Goal: Check status: Check status

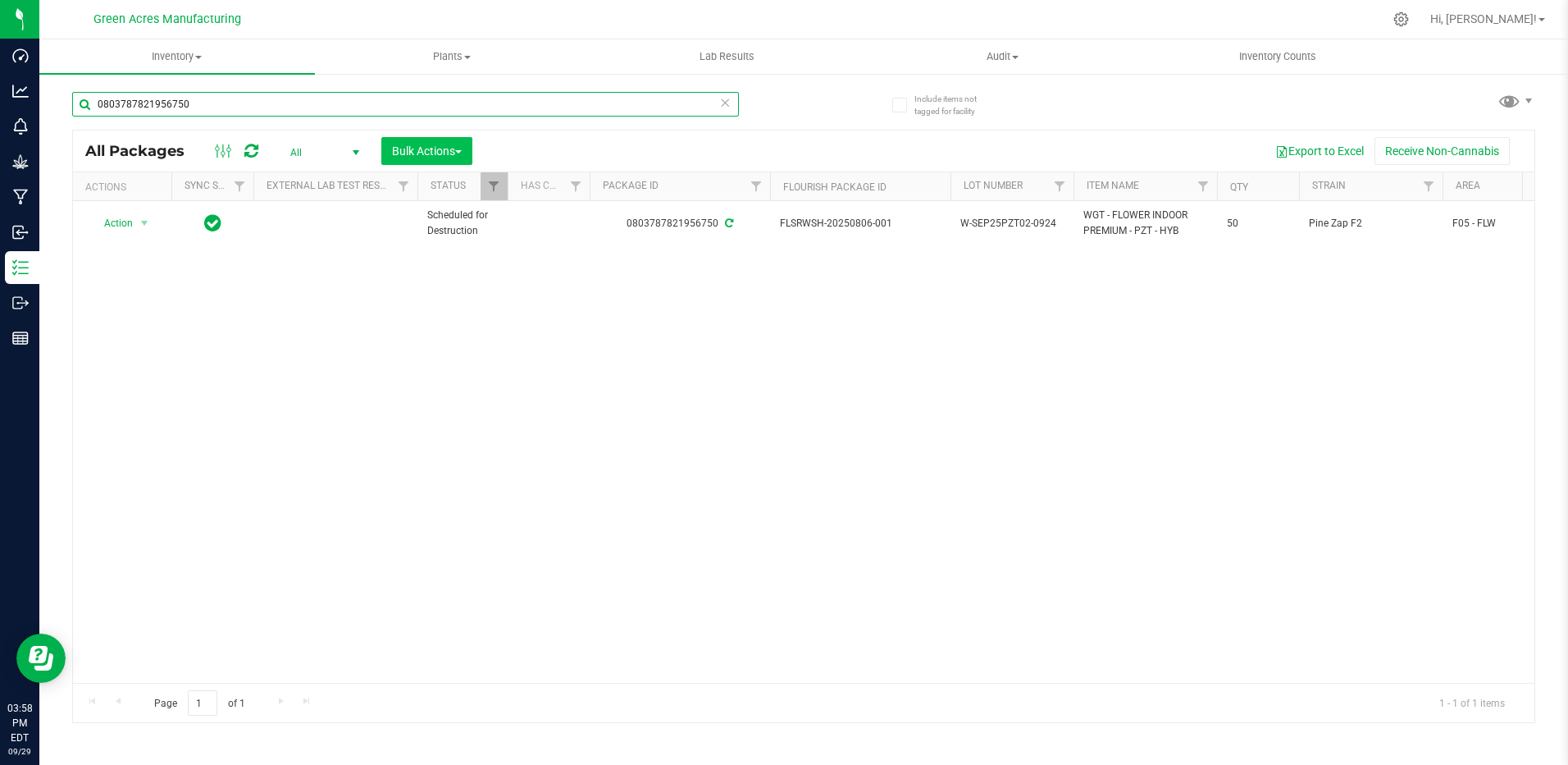
drag, startPoint x: 266, startPoint y: 108, endPoint x: 411, endPoint y: 163, distance: 155.1
click at [1294, 17] on div at bounding box center [837, 19] width 1089 height 32
drag, startPoint x: 274, startPoint y: 118, endPoint x: 257, endPoint y: 110, distance: 18.8
click at [273, 116] on div "0803787821956750" at bounding box center [405, 111] width 667 height 38
click at [232, 107] on input "0803787821956750" at bounding box center [405, 104] width 667 height 25
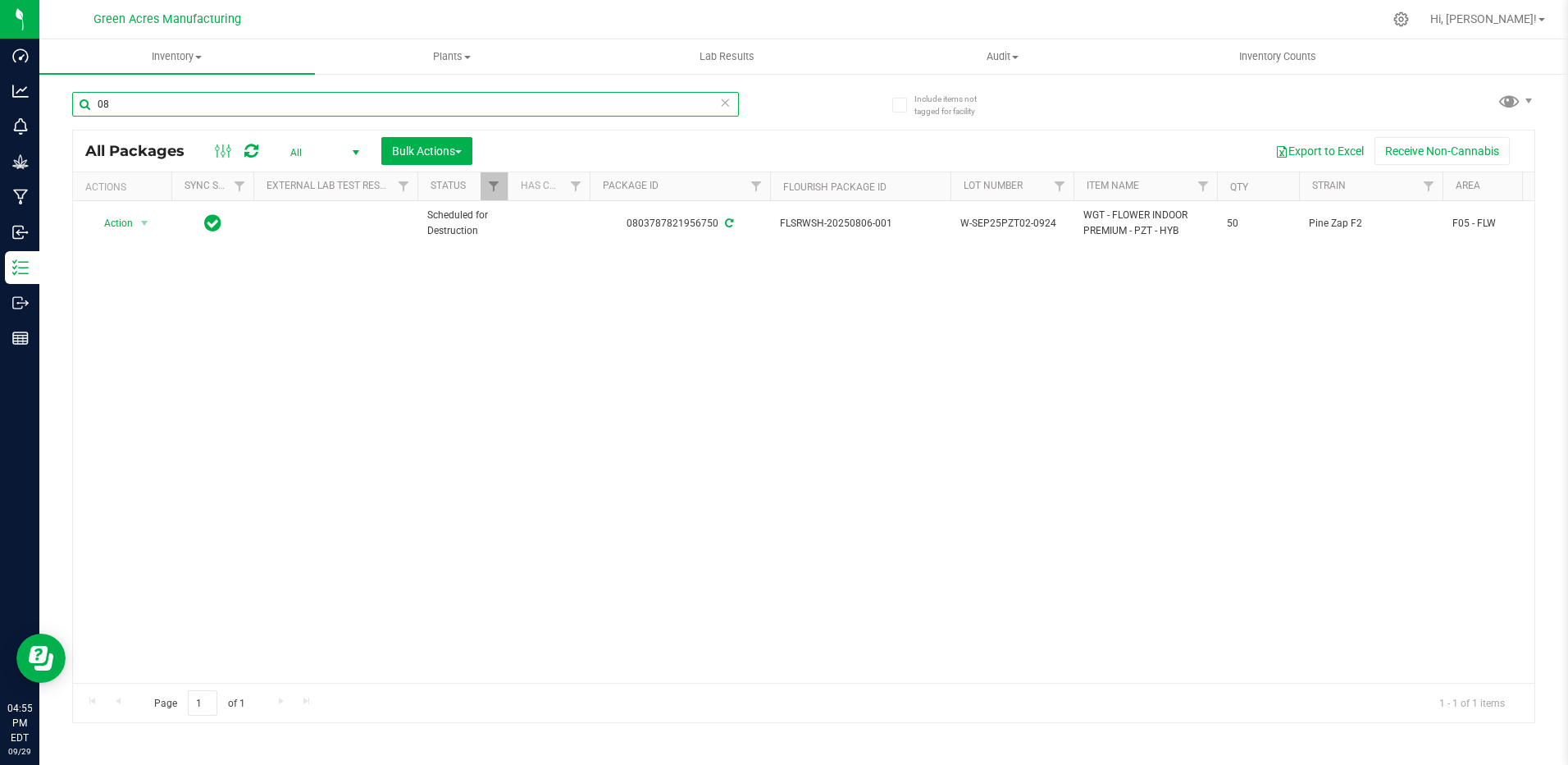
type input "0"
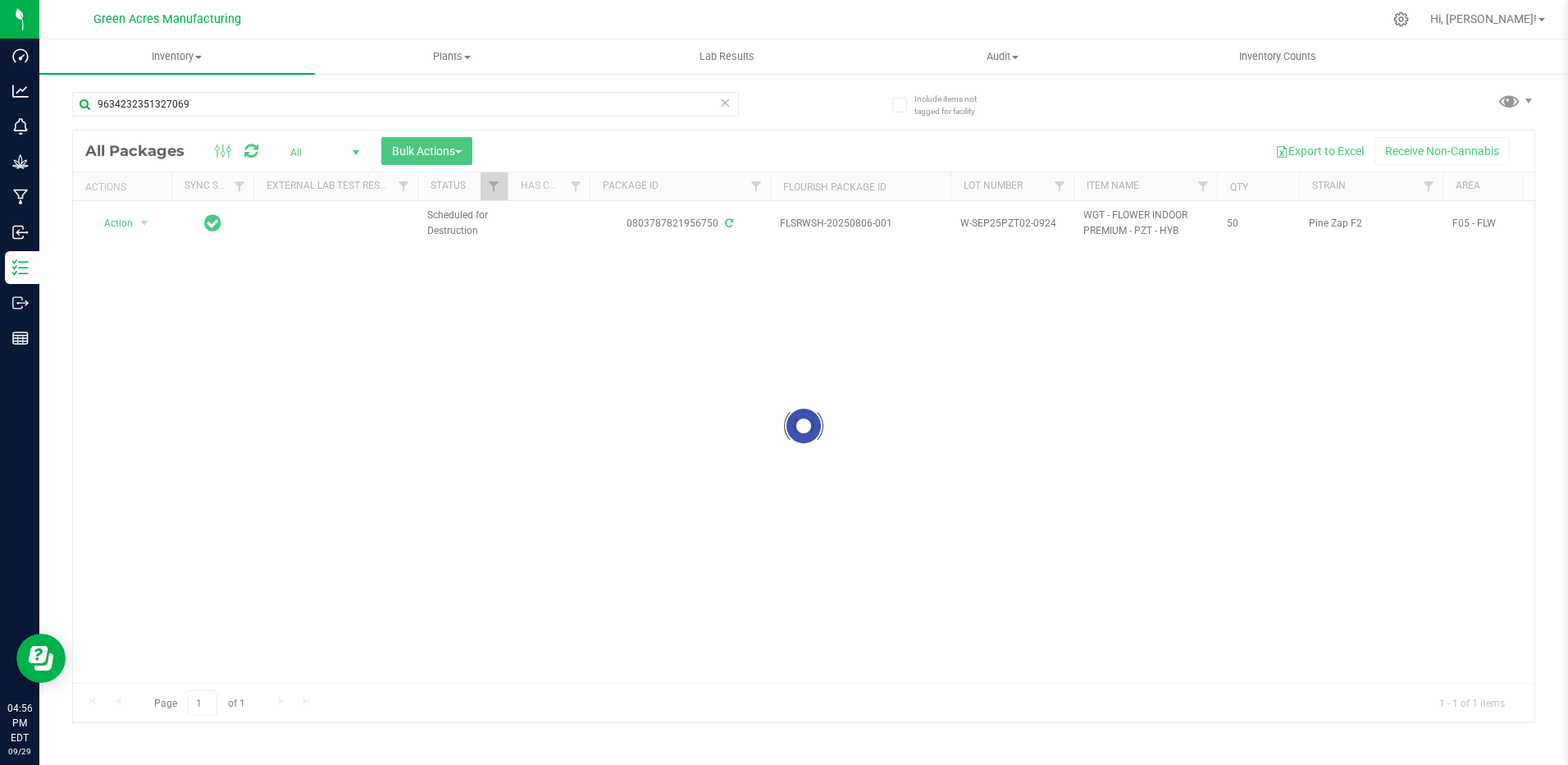
click at [348, 152] on div at bounding box center [803, 426] width 1461 height 591
click at [352, 153] on div at bounding box center [803, 426] width 1461 height 591
click at [229, 114] on input "9634232351327069" at bounding box center [405, 104] width 667 height 25
type input "9"
click at [356, 150] on div at bounding box center [803, 426] width 1461 height 591
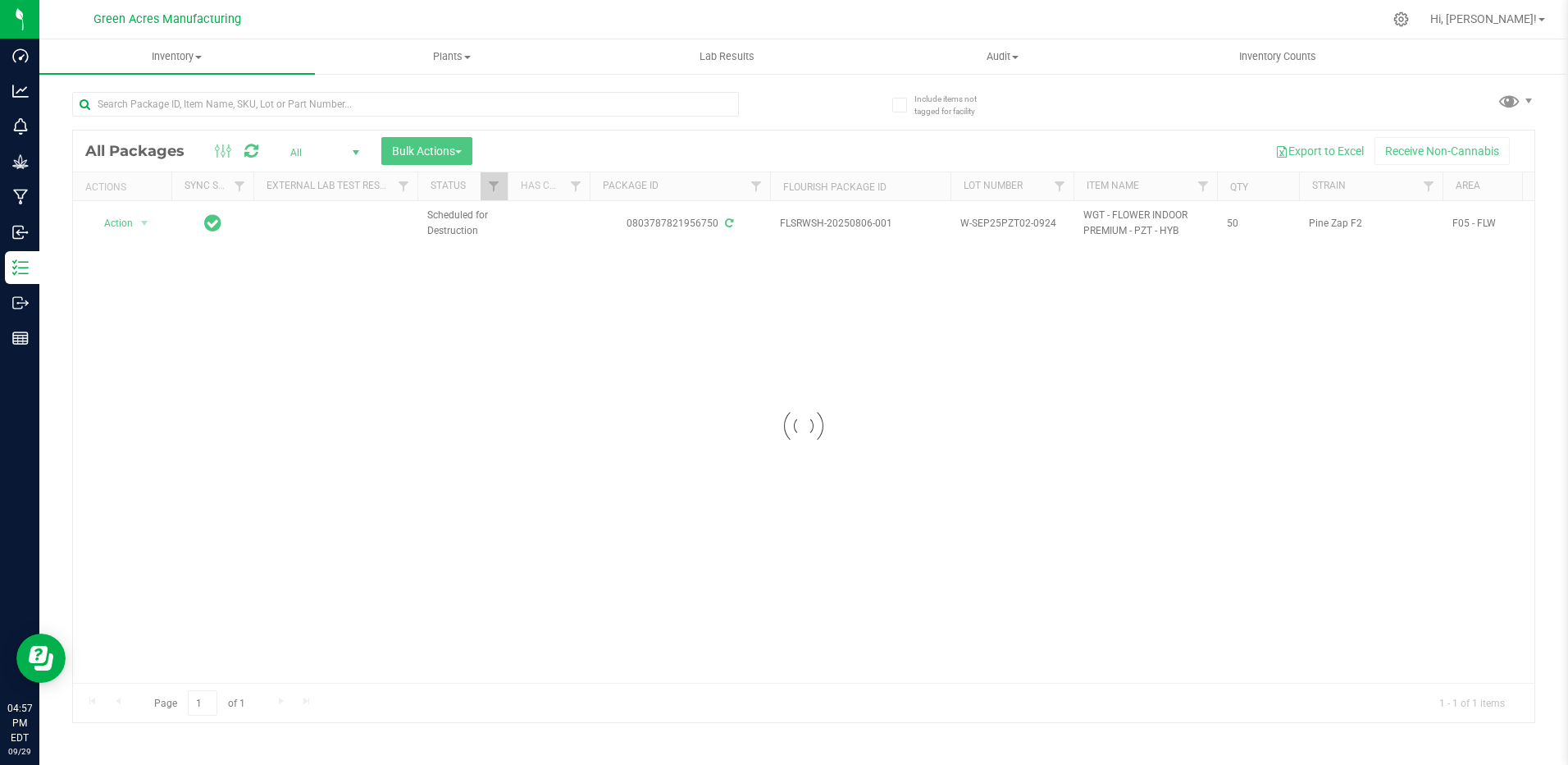
click at [355, 151] on div at bounding box center [803, 426] width 1461 height 591
drag, startPoint x: 355, startPoint y: 152, endPoint x: 367, endPoint y: 155, distance: 12.4
click at [357, 152] on div at bounding box center [803, 426] width 1461 height 591
click at [486, 308] on div at bounding box center [803, 426] width 1461 height 591
click at [335, 113] on input "text" at bounding box center [405, 104] width 667 height 25
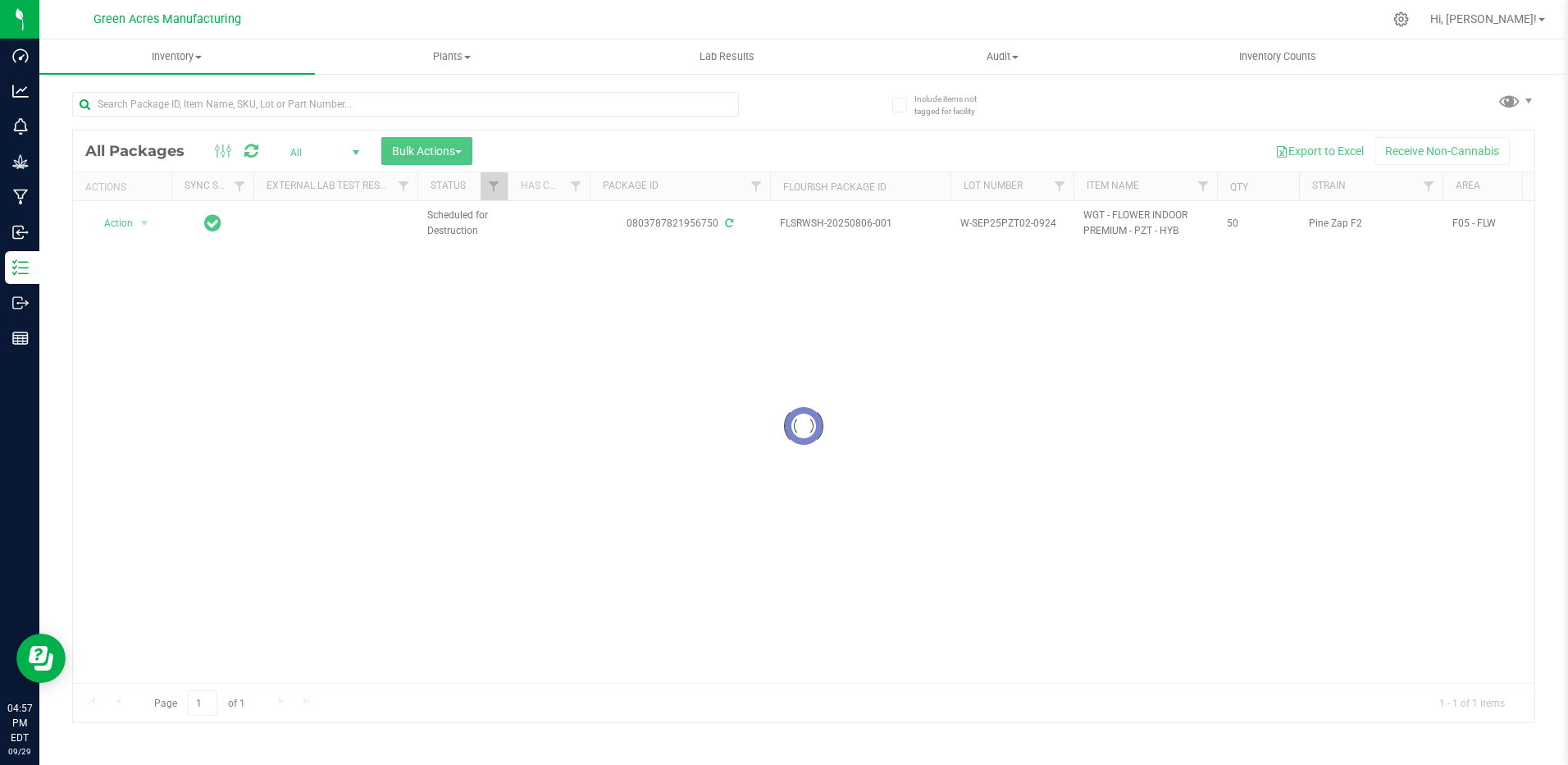
click at [772, 397] on div at bounding box center [803, 426] width 1461 height 591
drag, startPoint x: 774, startPoint y: 398, endPoint x: 782, endPoint y: 407, distance: 12.0
click at [775, 402] on div at bounding box center [803, 426] width 1461 height 591
click at [782, 407] on div at bounding box center [803, 426] width 1461 height 591
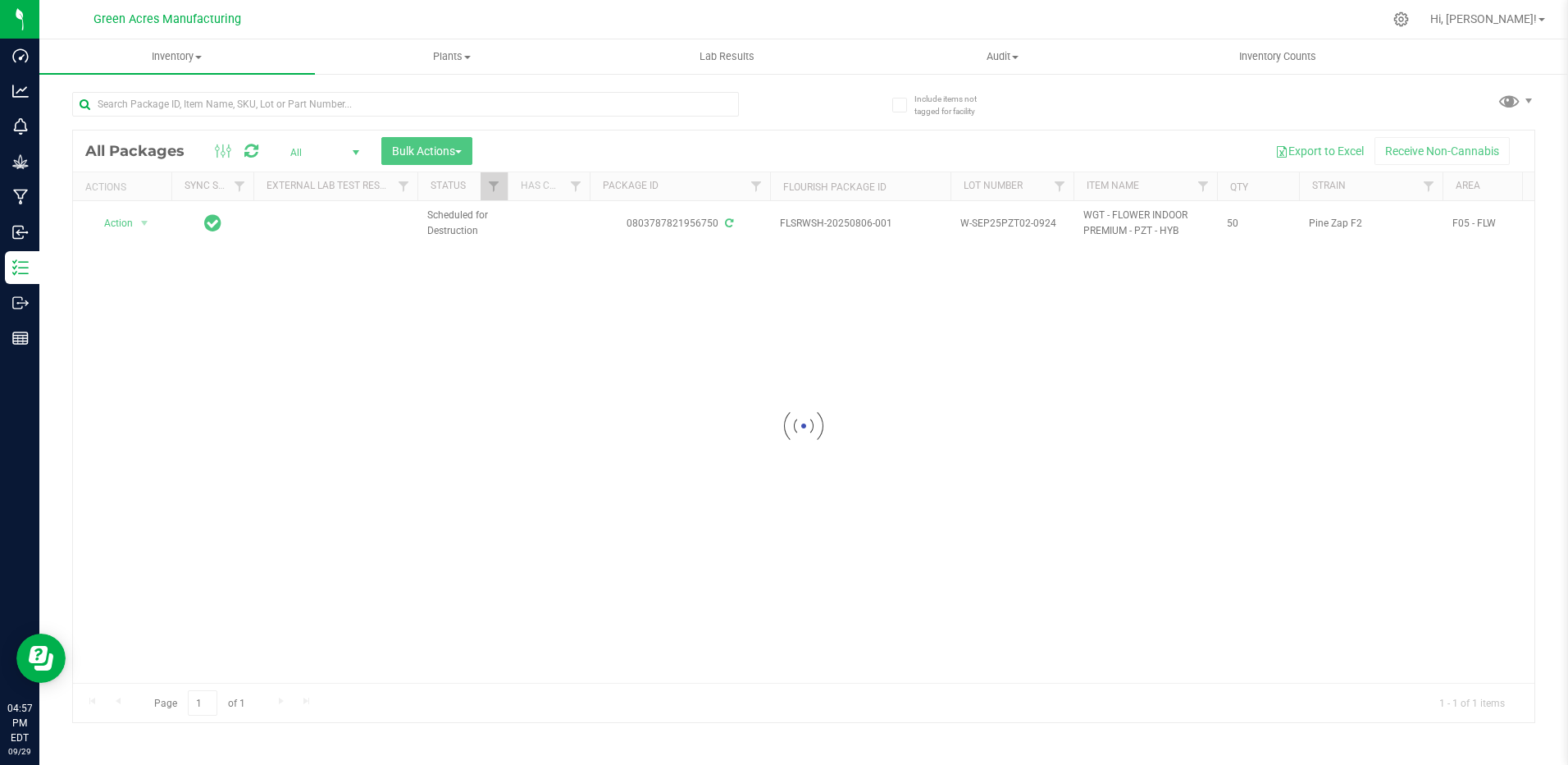
click at [784, 411] on div at bounding box center [803, 426] width 1461 height 591
click at [814, 407] on div at bounding box center [803, 426] width 1461 height 591
click at [664, 423] on div at bounding box center [803, 426] width 1461 height 591
click at [666, 421] on div at bounding box center [803, 426] width 1461 height 591
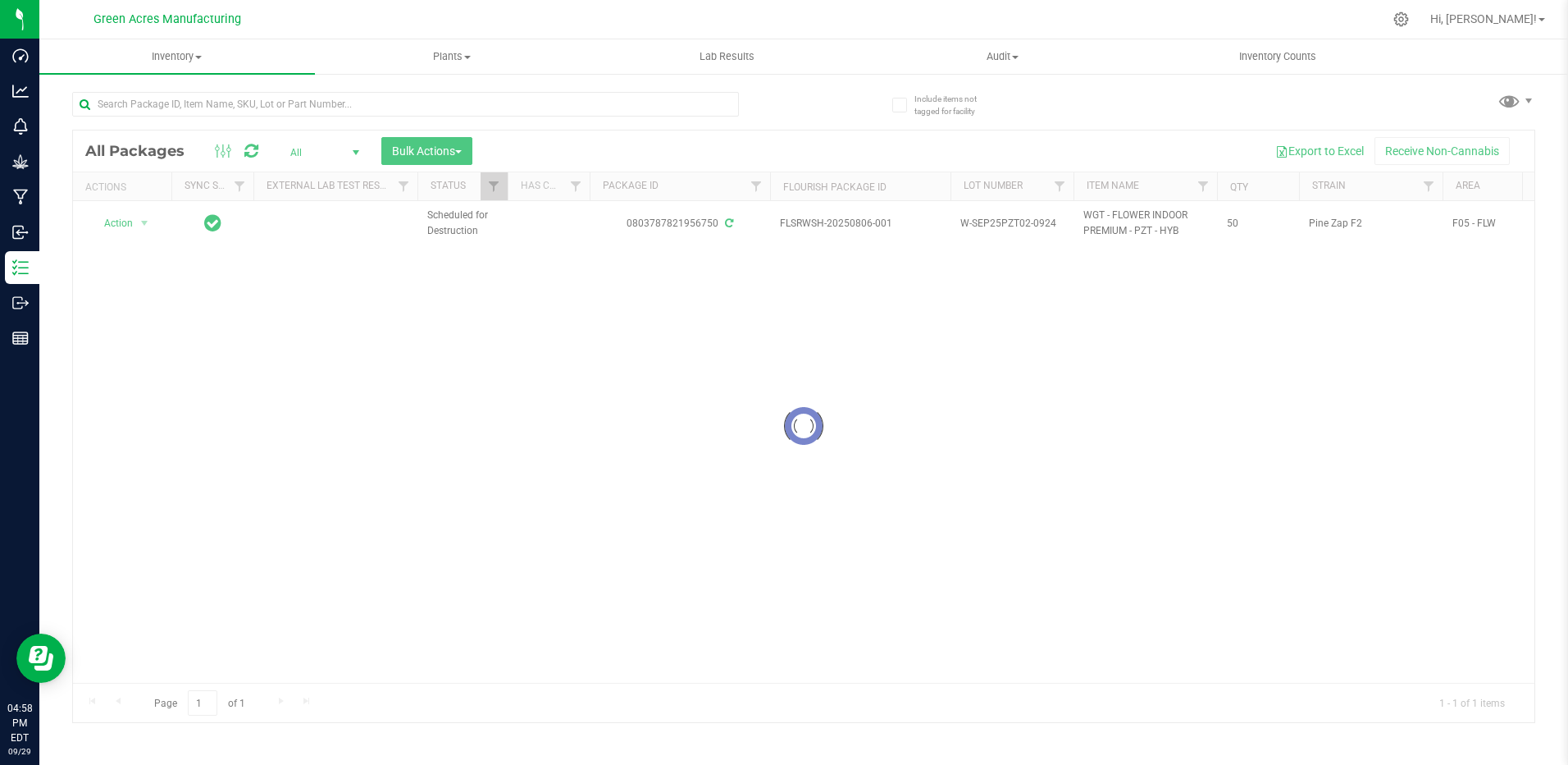
click at [672, 421] on div at bounding box center [803, 426] width 1461 height 591
click at [328, 254] on div at bounding box center [803, 426] width 1461 height 591
drag, startPoint x: 328, startPoint y: 254, endPoint x: 337, endPoint y: 251, distance: 9.5
click at [333, 252] on div at bounding box center [803, 426] width 1461 height 591
